Goal: Task Accomplishment & Management: Manage account settings

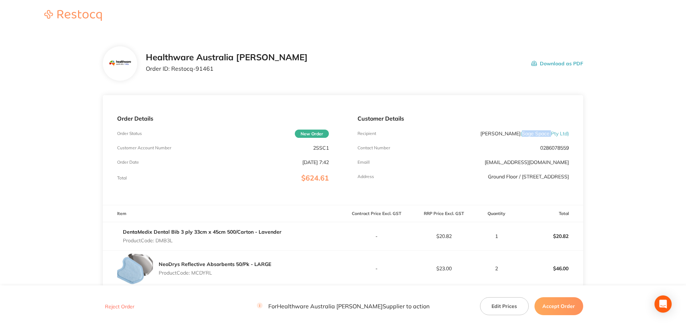
drag, startPoint x: 522, startPoint y: 133, endPoint x: 551, endPoint y: 133, distance: 29.0
click at [551, 133] on span "( Sage Space Pty Ltd )" at bounding box center [545, 133] width 48 height 6
copy span "Sage Space"
drag, startPoint x: 215, startPoint y: 72, endPoint x: 172, endPoint y: 75, distance: 43.2
click at [172, 75] on div "Healthware Australia [PERSON_NAME] Order ID: Restocq- 91461 Download as PDF" at bounding box center [343, 63] width 481 height 34
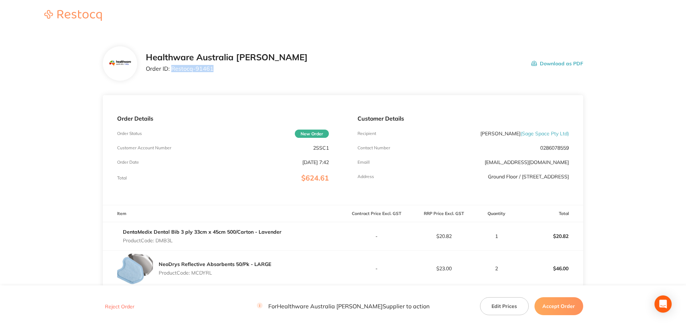
copy p "Restocq- 91461"
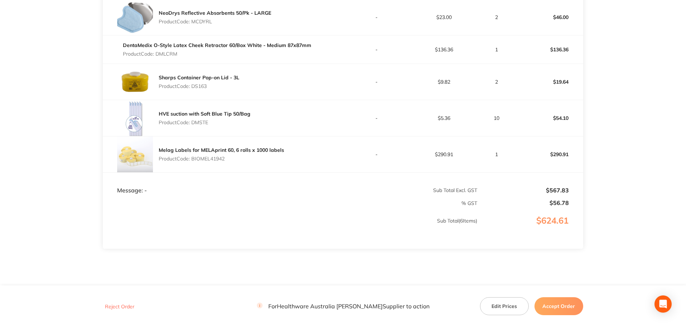
scroll to position [143, 0]
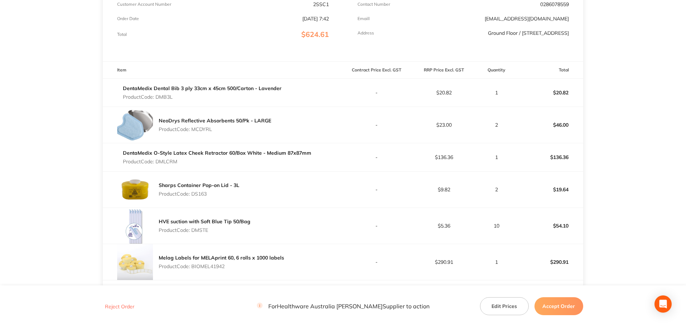
click at [169, 98] on p "Product Code: DMB3L" at bounding box center [202, 97] width 159 height 6
copy p "DMB3L"
click at [202, 129] on p "Product Code: MCDYRL" at bounding box center [215, 129] width 113 height 6
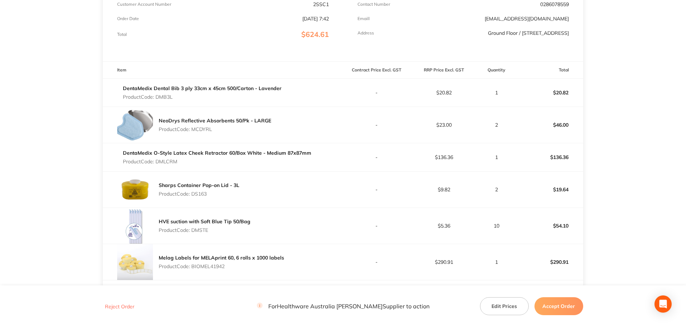
copy p "MCDYRL"
click at [165, 159] on p "Product Code: DMLCRM" at bounding box center [217, 161] width 189 height 6
copy p "DMLCRM"
click at [200, 192] on p "Product Code: DS163" at bounding box center [199, 194] width 81 height 6
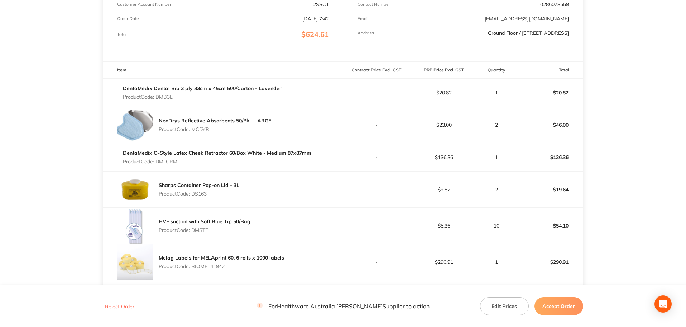
click at [200, 192] on p "Product Code: DS163" at bounding box center [199, 194] width 81 height 6
copy p "DS163"
click at [203, 229] on p "Product Code: DMSTE" at bounding box center [205, 230] width 92 height 6
copy p "DMSTE"
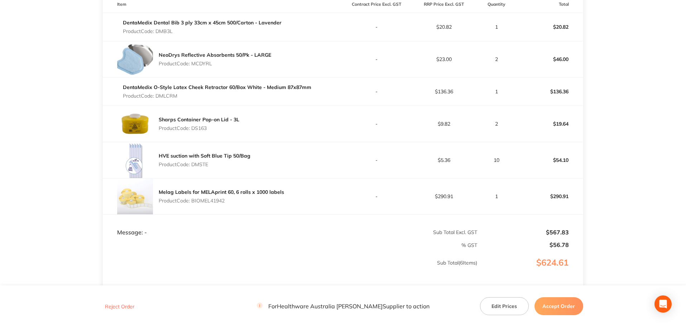
scroll to position [215, 0]
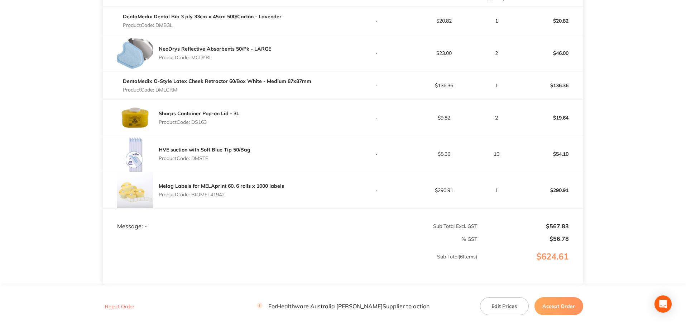
click at [207, 192] on p "Product Code: BIOMEL41942" at bounding box center [221, 194] width 125 height 6
copy p "BIOMEL41942"
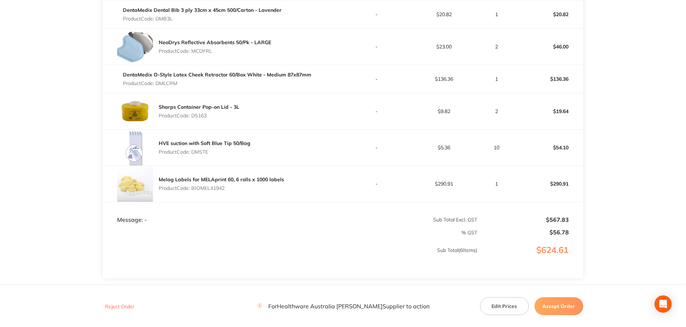
scroll to position [272, 0]
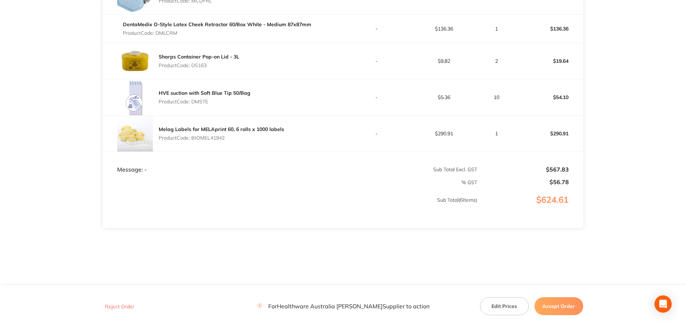
click at [568, 310] on button "Accept Order" at bounding box center [559, 306] width 49 height 18
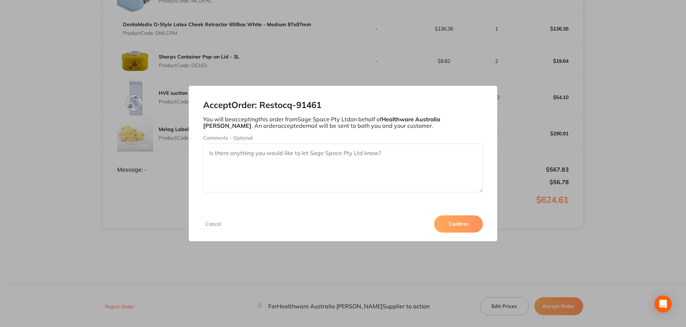
click at [476, 225] on button "Confirm" at bounding box center [458, 223] width 49 height 17
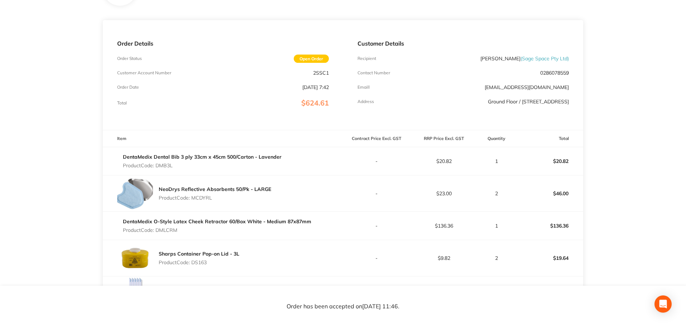
scroll to position [20, 0]
